Goal: Task Accomplishment & Management: Manage account settings

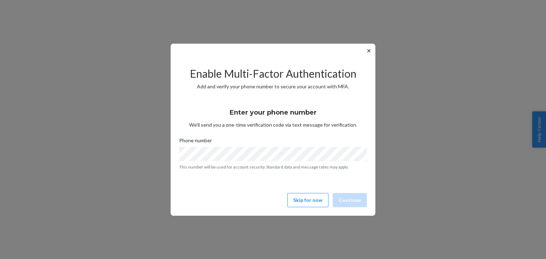
click at [312, 196] on button "Skip for now" at bounding box center [307, 200] width 41 height 14
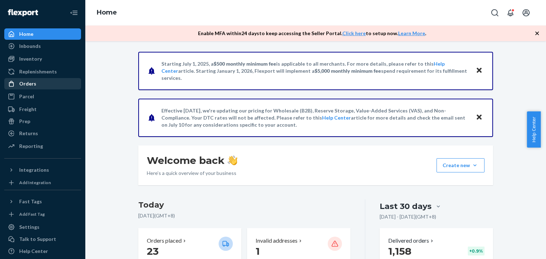
click at [32, 84] on div "Orders" at bounding box center [27, 83] width 17 height 7
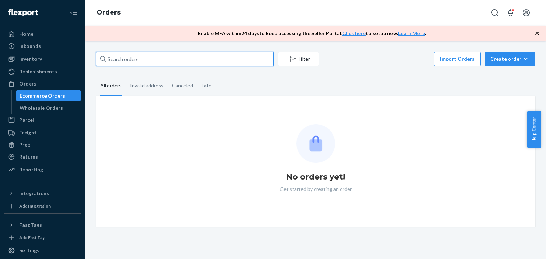
click at [144, 57] on input "text" at bounding box center [185, 59] width 178 height 14
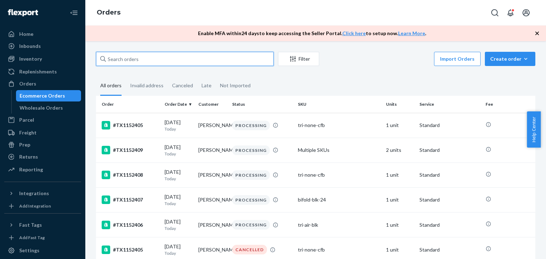
paste input "TX1151385"
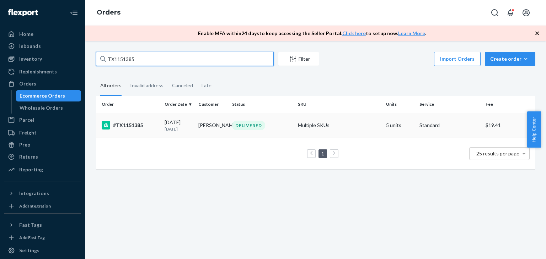
type input "TX1151385"
click at [206, 120] on td "[PERSON_NAME]" at bounding box center [212, 125] width 34 height 25
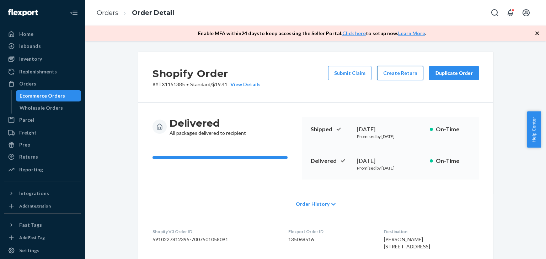
click at [385, 72] on button "Create Return" at bounding box center [400, 73] width 46 height 14
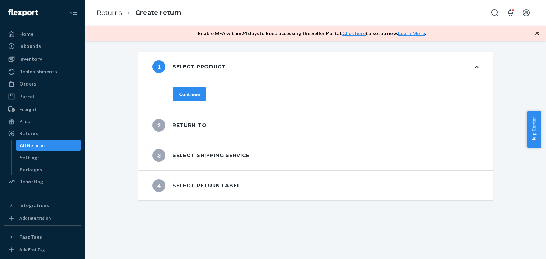
click at [188, 96] on div "Continue" at bounding box center [189, 94] width 21 height 7
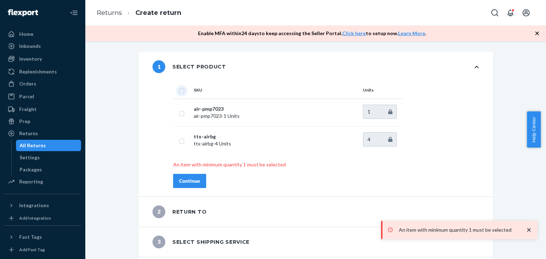
drag, startPoint x: 179, startPoint y: 89, endPoint x: 181, endPoint y: 95, distance: 6.2
click at [179, 91] on input "checkbox" at bounding box center [182, 89] width 6 height 7
checkbox input "true"
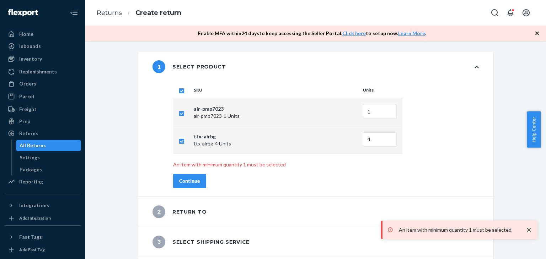
click at [187, 180] on div "Continue" at bounding box center [189, 181] width 21 height 7
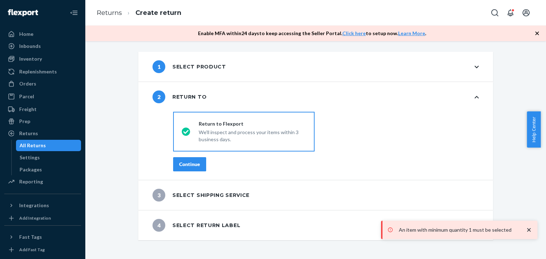
click at [193, 166] on div "Continue" at bounding box center [189, 164] width 21 height 7
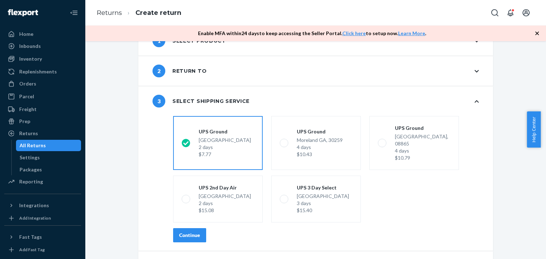
scroll to position [41, 0]
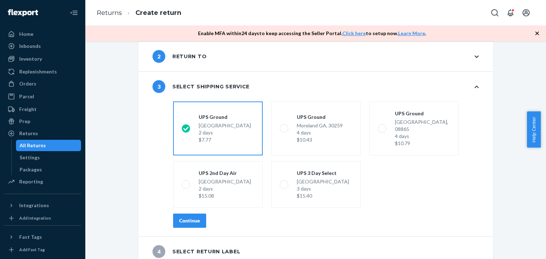
click at [195, 218] on div "Continue" at bounding box center [189, 221] width 21 height 7
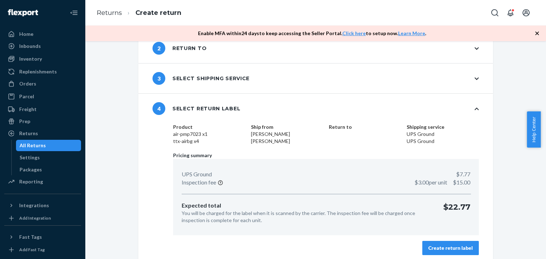
scroll to position [53, 0]
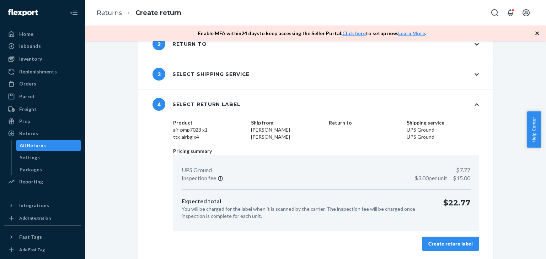
click at [442, 245] on div "Create return label" at bounding box center [450, 244] width 44 height 7
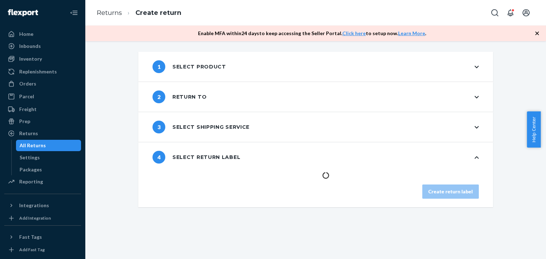
scroll to position [0, 0]
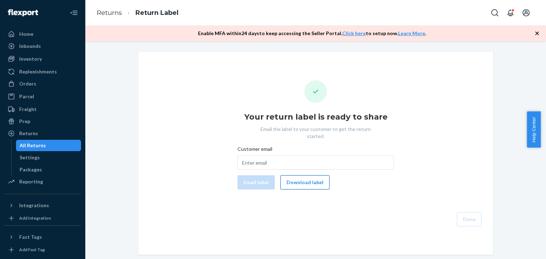
click at [309, 179] on button "Download label" at bounding box center [304, 183] width 49 height 14
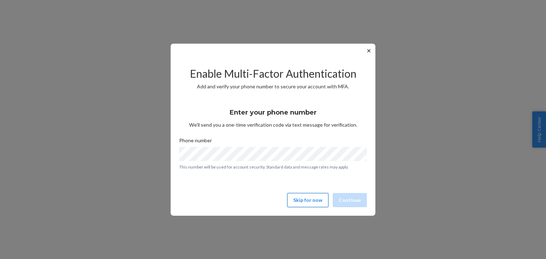
click at [306, 198] on button "Skip for now" at bounding box center [307, 200] width 41 height 14
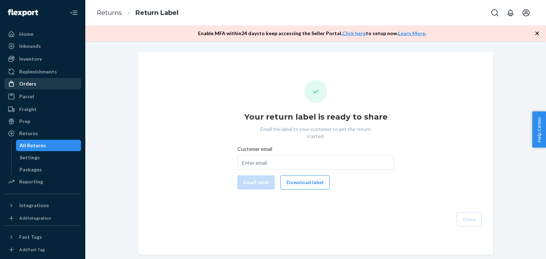
click at [54, 80] on div "Orders" at bounding box center [42, 84] width 75 height 10
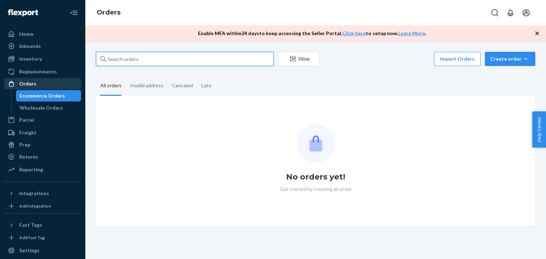
click at [138, 66] on input "text" at bounding box center [185, 59] width 178 height 14
paste input "Nancy Regazzi"
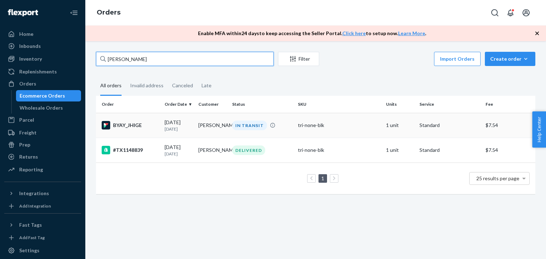
type input "Nancy Regazzi"
click at [248, 122] on div "IN TRANSIT" at bounding box center [249, 126] width 35 height 10
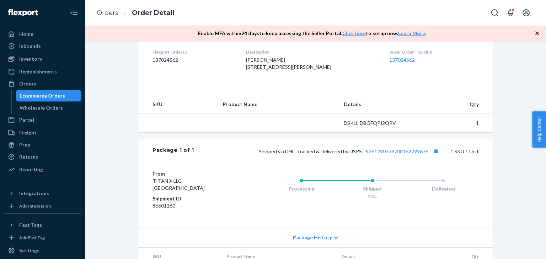
scroll to position [187, 0]
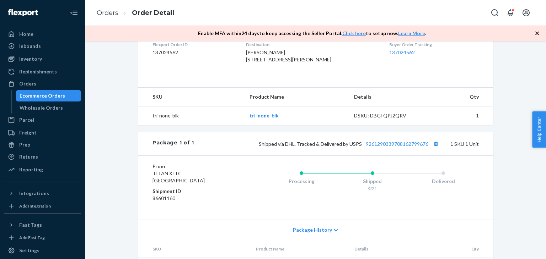
click at [383, 149] on div "Shipped via DHL, Tracked & Delivered by USPS 9261290339708162799676 1 SKU 1 Unit" at bounding box center [336, 143] width 285 height 9
click at [384, 147] on link "9261290339708162799676" at bounding box center [397, 144] width 63 height 6
